Goal: Task Accomplishment & Management: Use online tool/utility

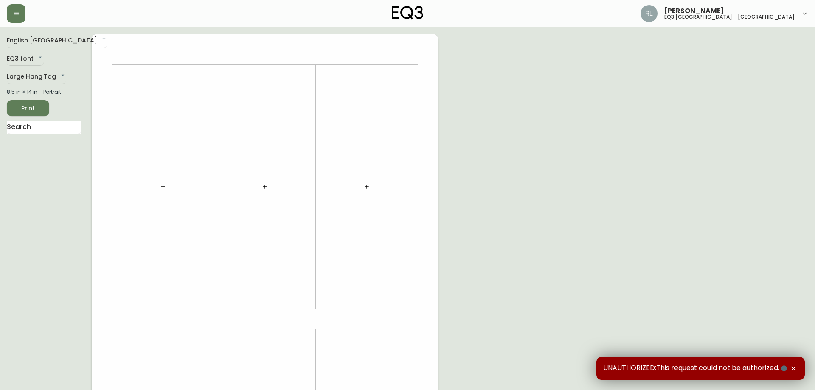
click at [795, 370] on div "UNAUTHORIZED:This request could not be authorized." at bounding box center [700, 368] width 208 height 23
click at [22, 13] on button "button" at bounding box center [16, 13] width 19 height 19
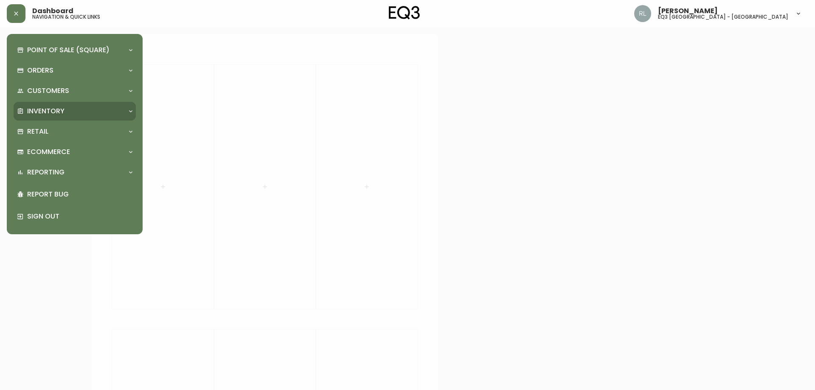
click at [63, 106] on div "Inventory" at bounding box center [75, 111] width 122 height 19
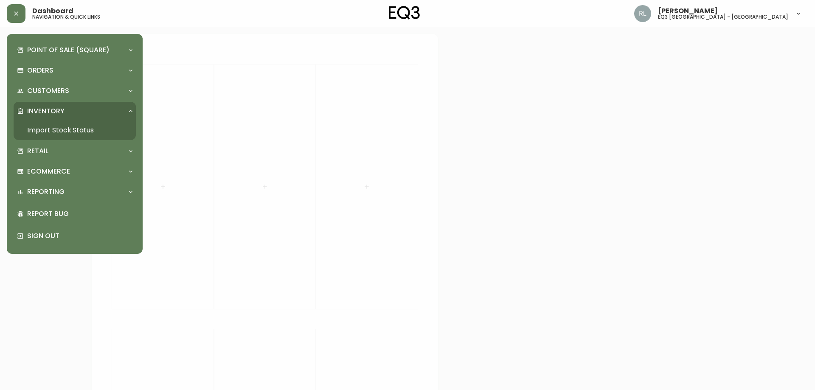
click at [76, 127] on link "Import Stock Status" at bounding box center [75, 131] width 122 height 20
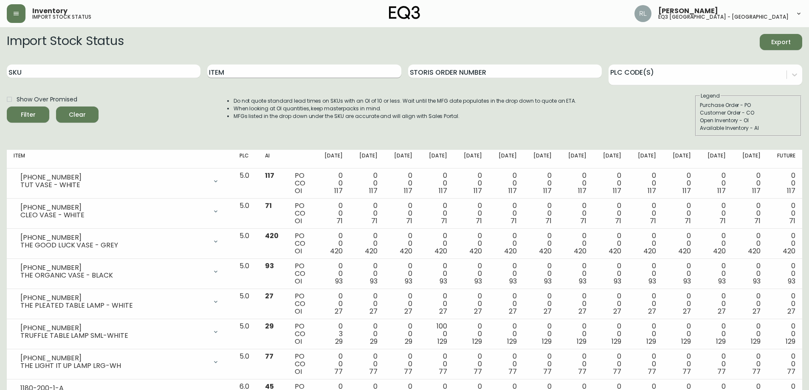
click at [232, 69] on input "Item" at bounding box center [304, 72] width 194 height 14
click at [7, 107] on button "Filter" at bounding box center [28, 115] width 42 height 16
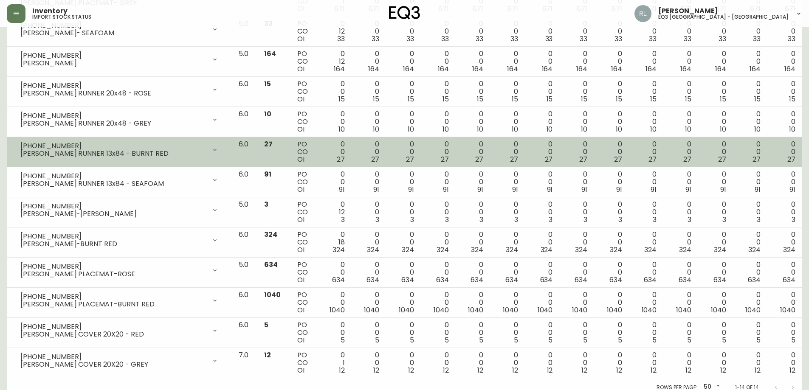
scroll to position [219, 0]
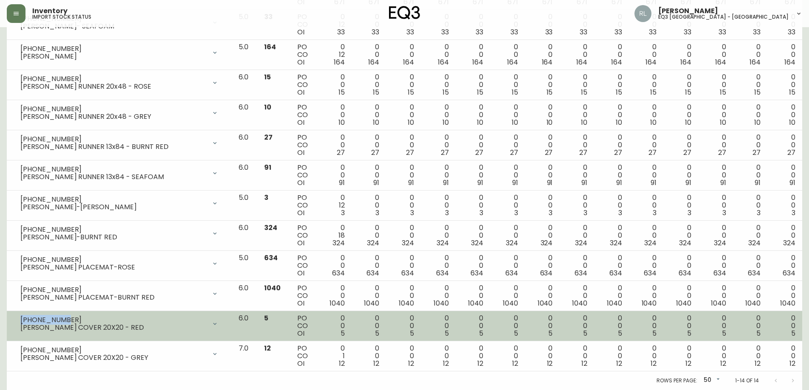
drag, startPoint x: 65, startPoint y: 319, endPoint x: 11, endPoint y: 317, distance: 54.8
click at [11, 317] on td "[PHONE_NUMBER] [PERSON_NAME] COVER 20X20 - RED Opening Balance 5 ( [DATE] ) Ava…" at bounding box center [119, 326] width 225 height 30
copy div "[PHONE_NUMBER]"
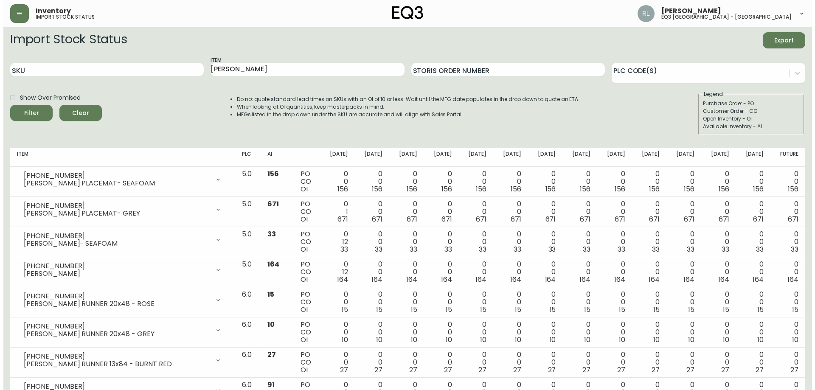
scroll to position [0, 0]
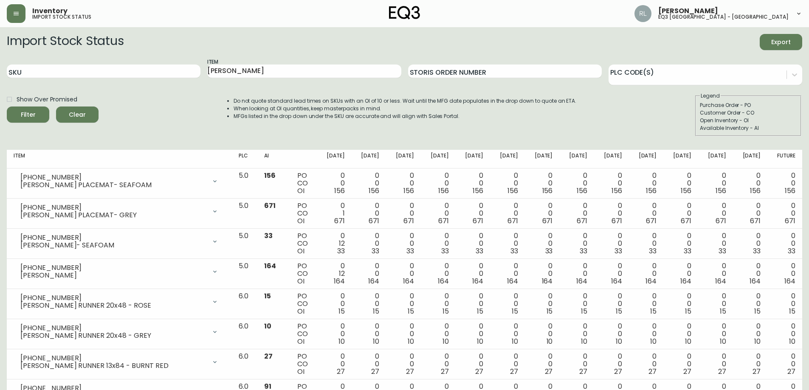
drag, startPoint x: 245, startPoint y: 71, endPoint x: 29, endPoint y: 50, distance: 217.1
click at [48, 61] on div "SKU Item [PERSON_NAME] Order Number PLC Code(s)" at bounding box center [404, 72] width 795 height 28
type input "HARA"
click at [7, 107] on button "Filter" at bounding box center [28, 115] width 42 height 16
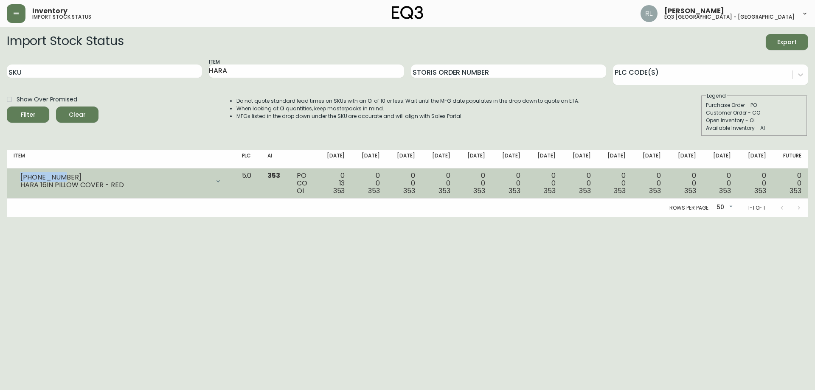
drag, startPoint x: 65, startPoint y: 178, endPoint x: 17, endPoint y: 178, distance: 47.1
click at [17, 178] on div "[PHONE_NUMBER] HARA 16IN PILLOW COVER - RED" at bounding box center [121, 181] width 215 height 19
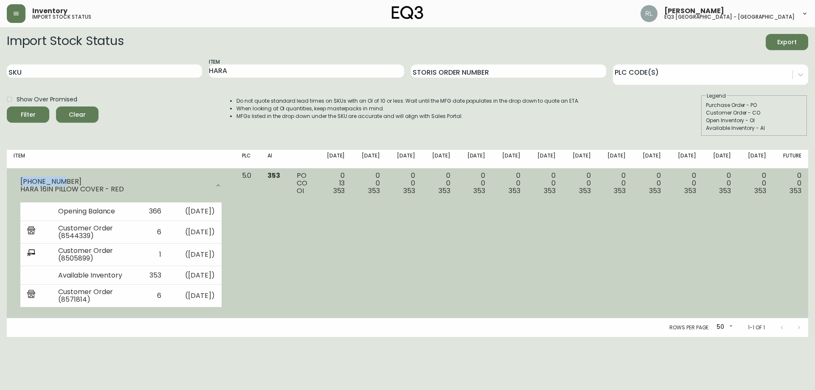
copy div "[PHONE_NUMBER]"
